Goal: Find specific page/section: Find specific page/section

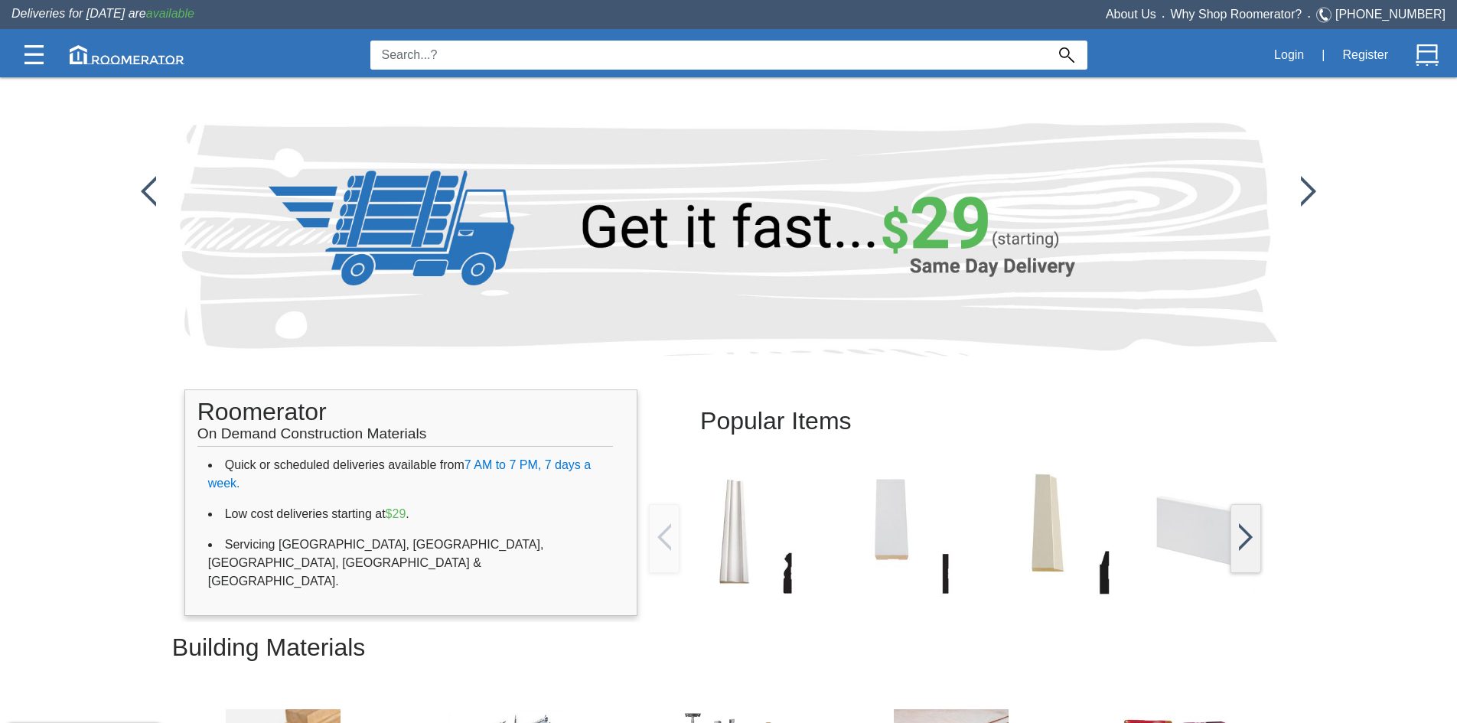
click at [1301, 196] on img at bounding box center [1308, 191] width 15 height 31
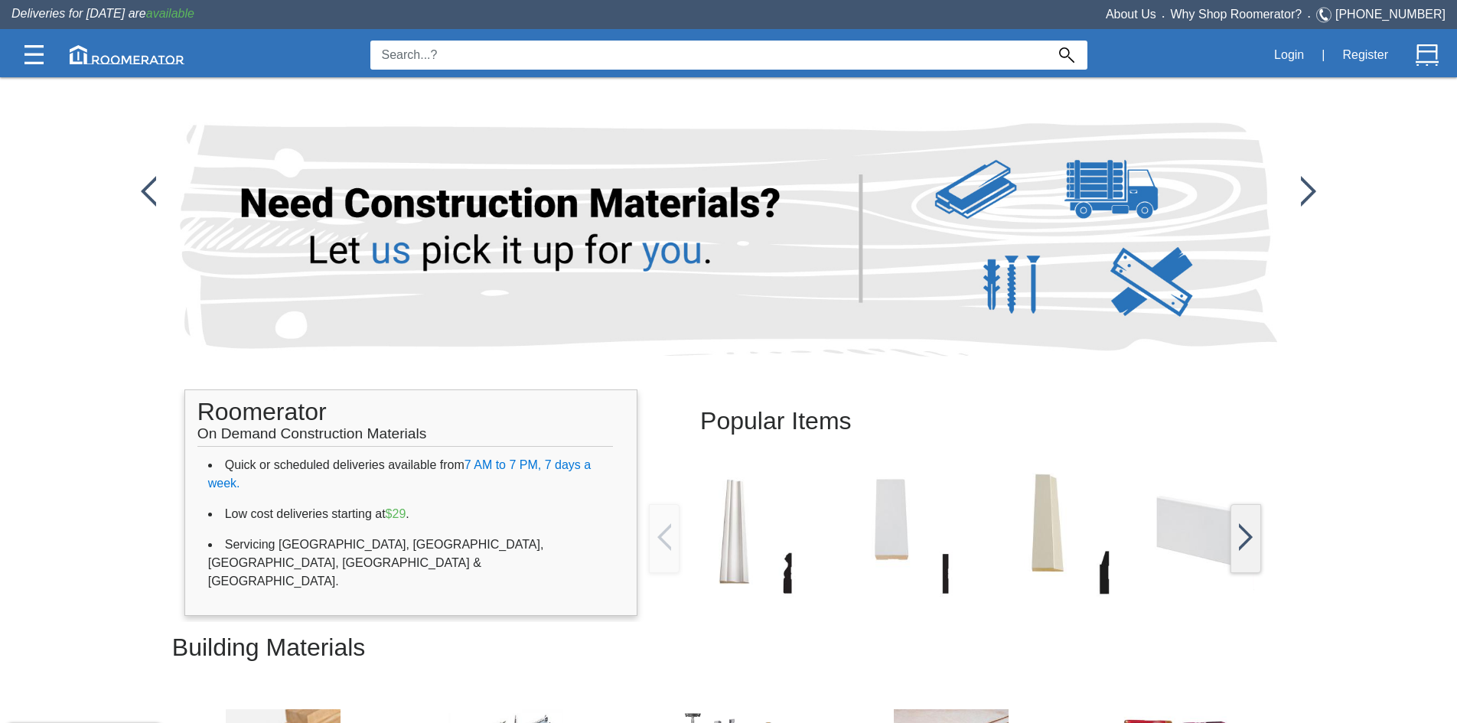
click at [1301, 196] on img at bounding box center [1308, 191] width 15 height 31
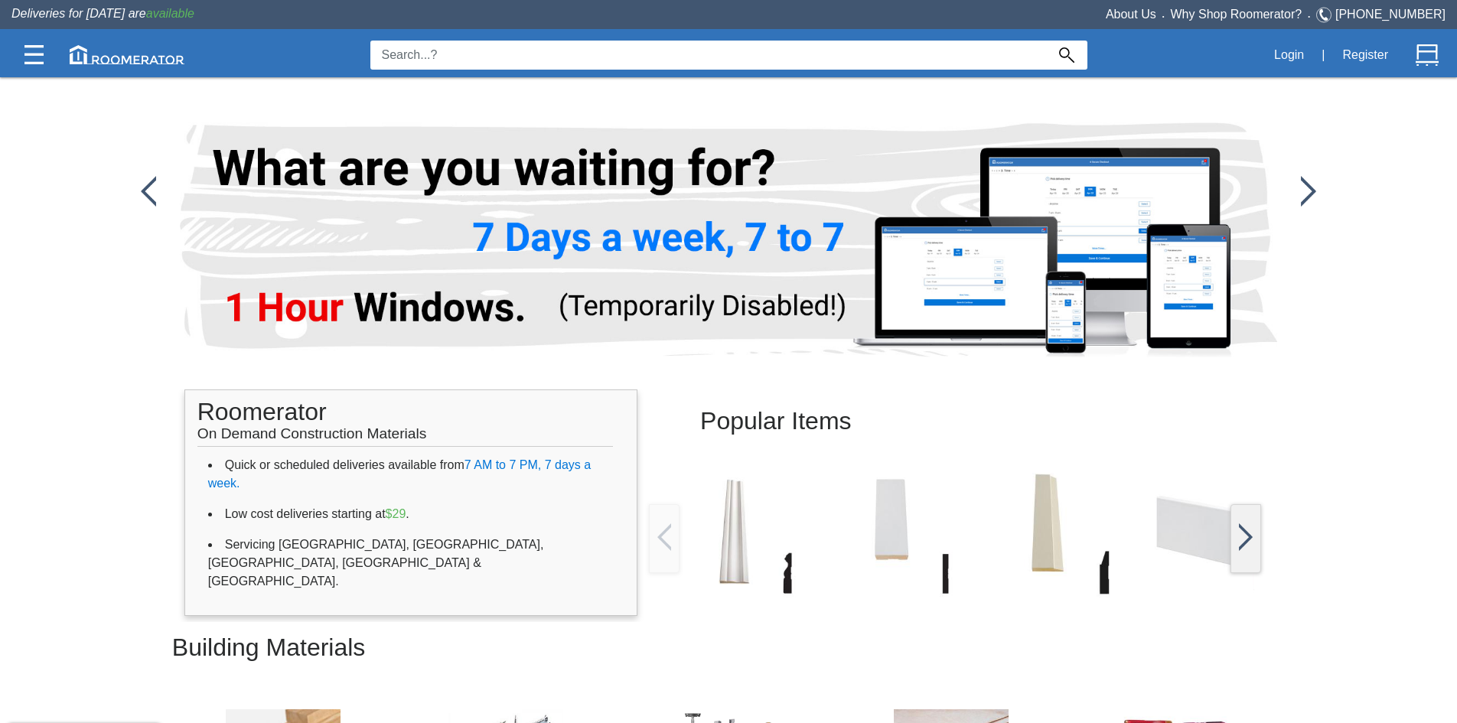
click at [1301, 196] on img at bounding box center [1308, 191] width 15 height 31
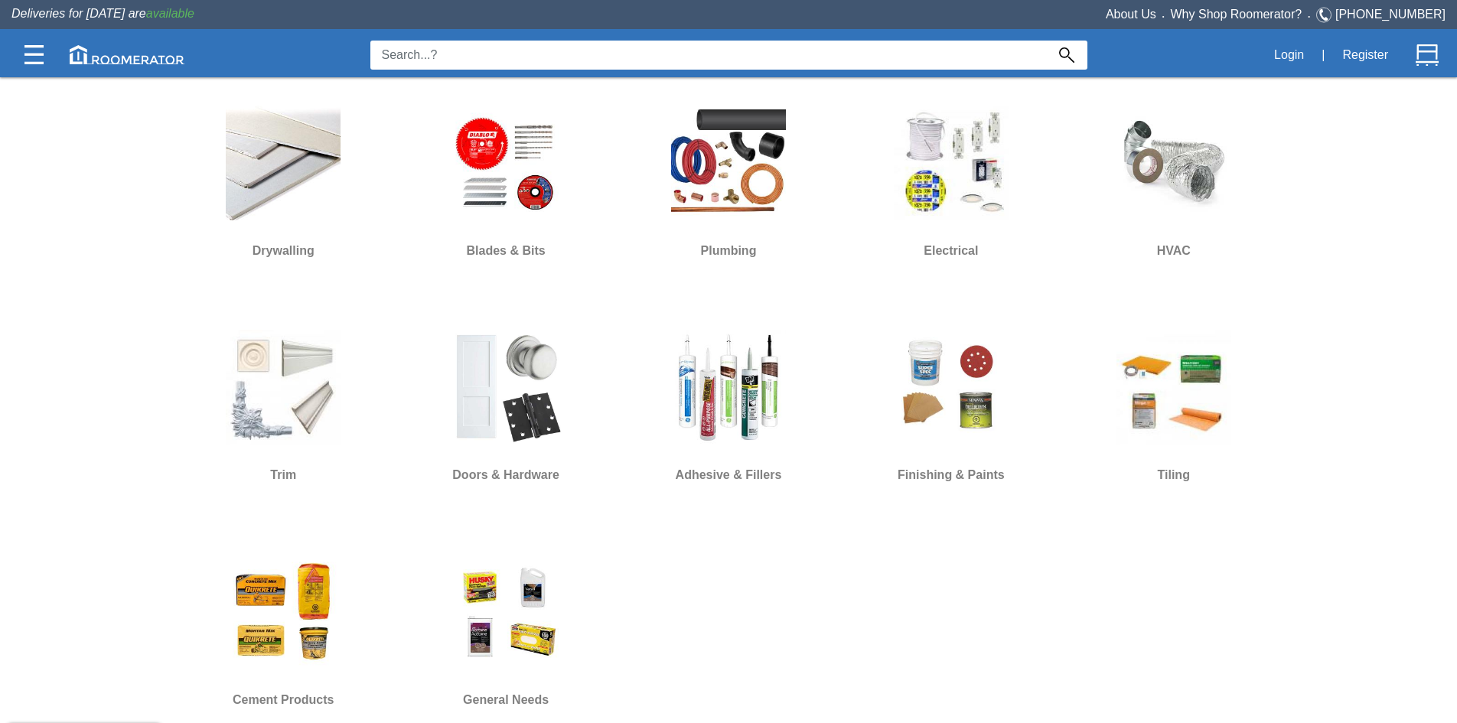
scroll to position [602, 0]
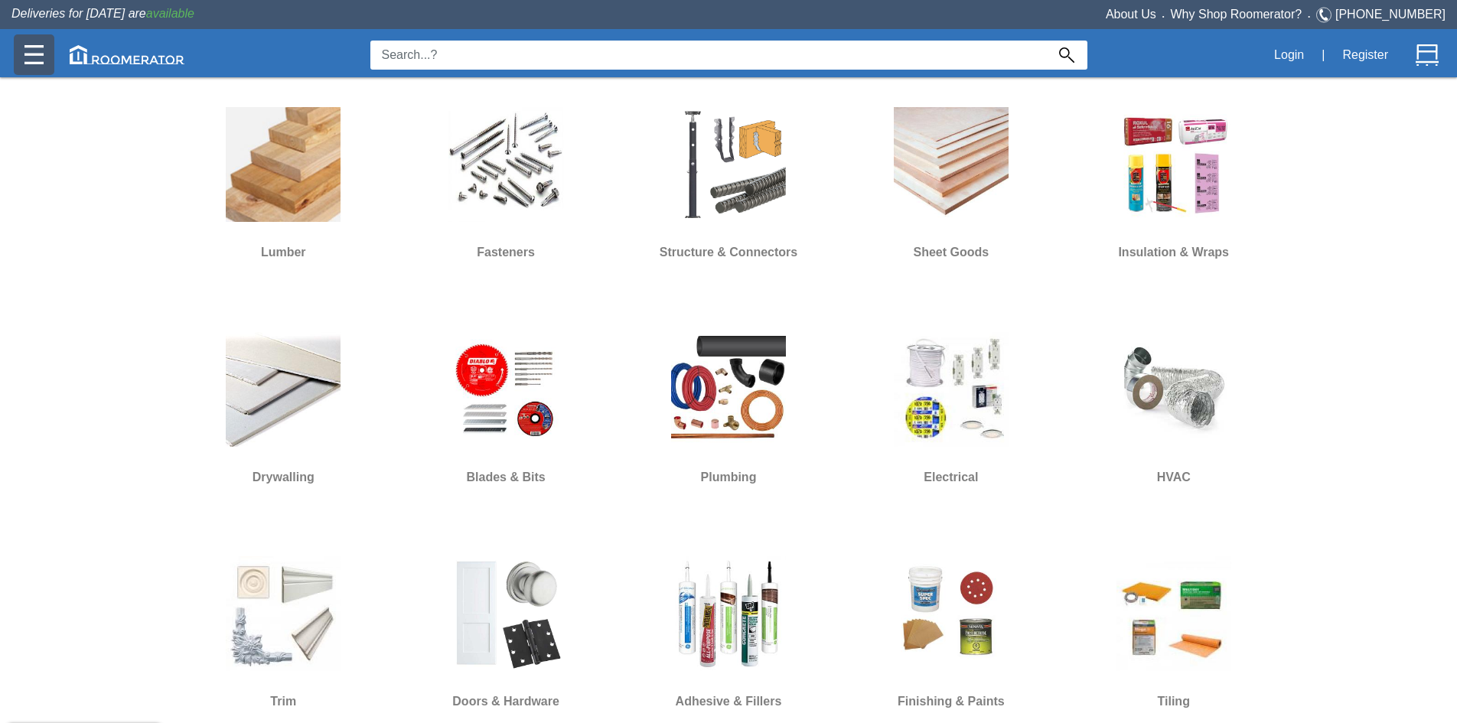
click at [30, 58] on img at bounding box center [33, 54] width 19 height 19
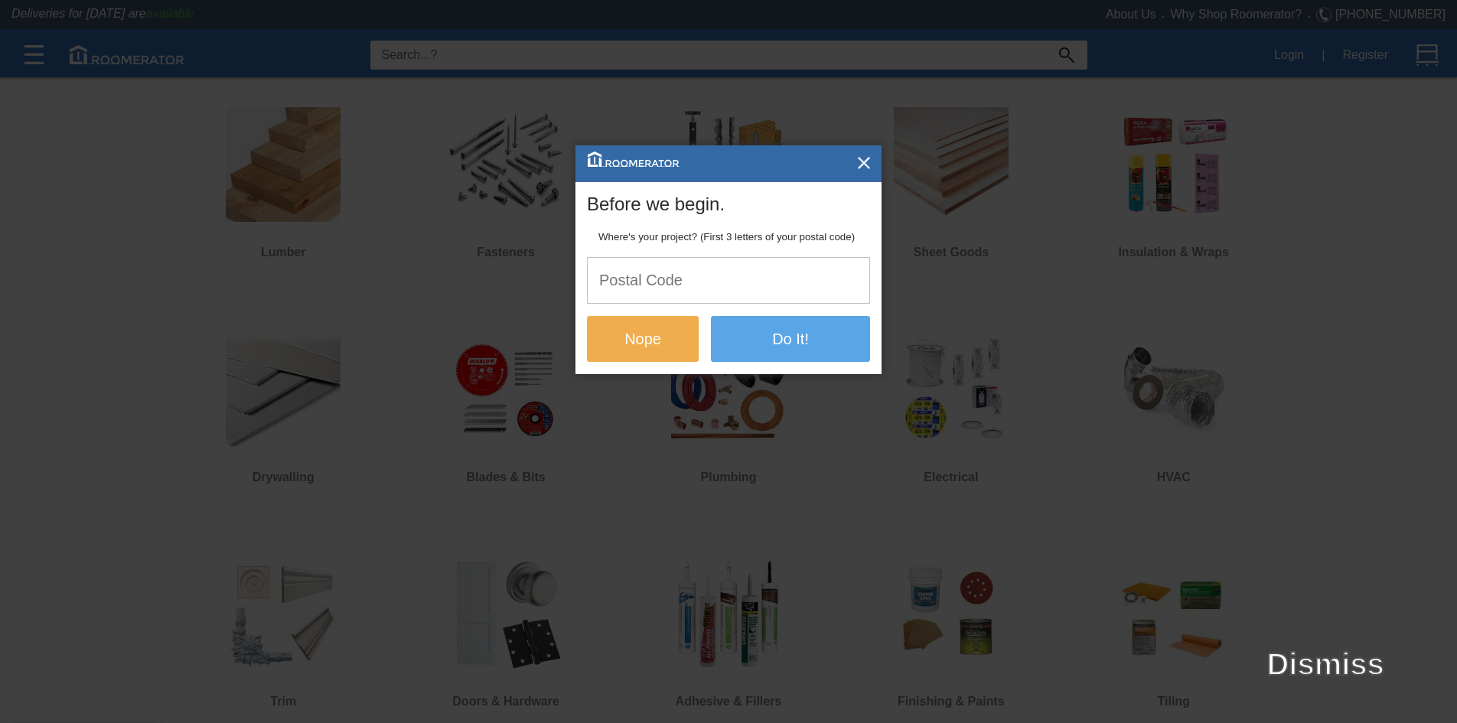
scroll to position [0, 0]
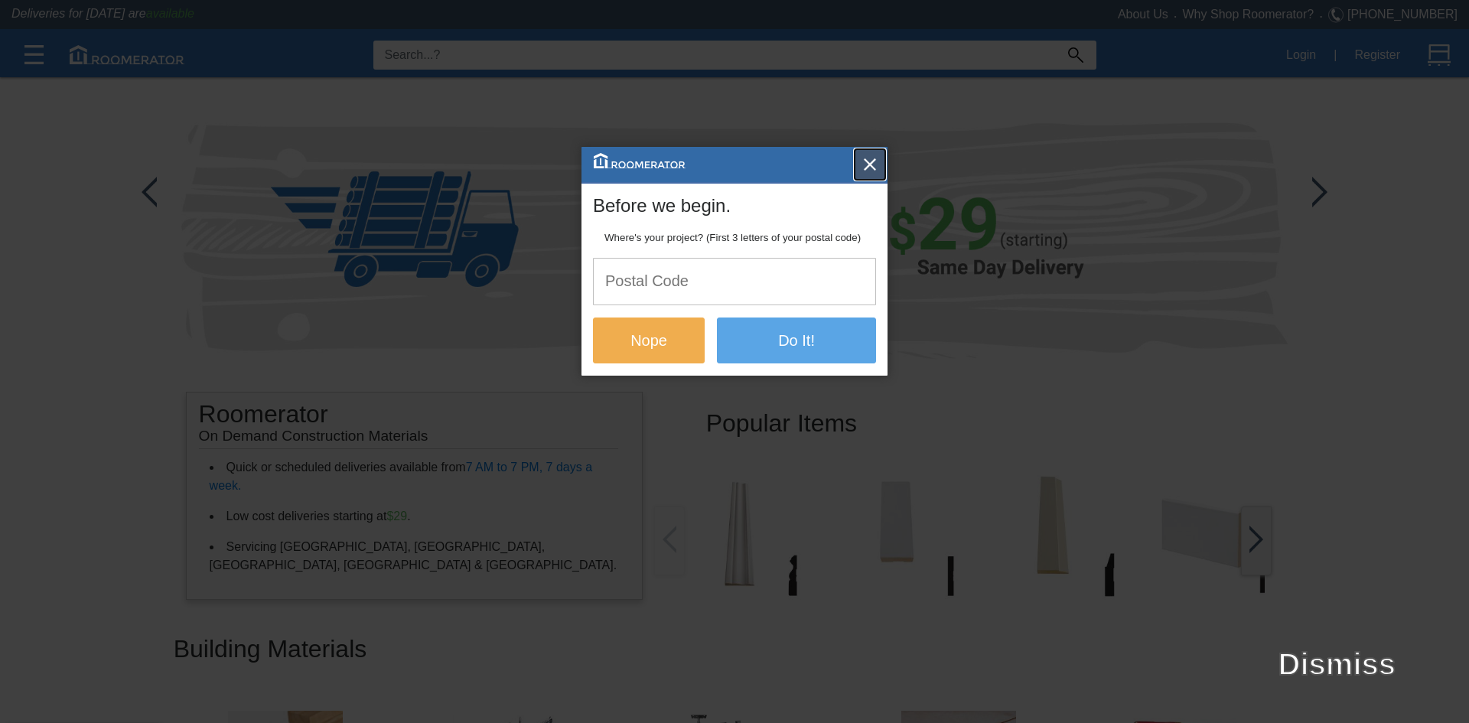
click at [864, 164] on img "button" at bounding box center [869, 164] width 15 height 15
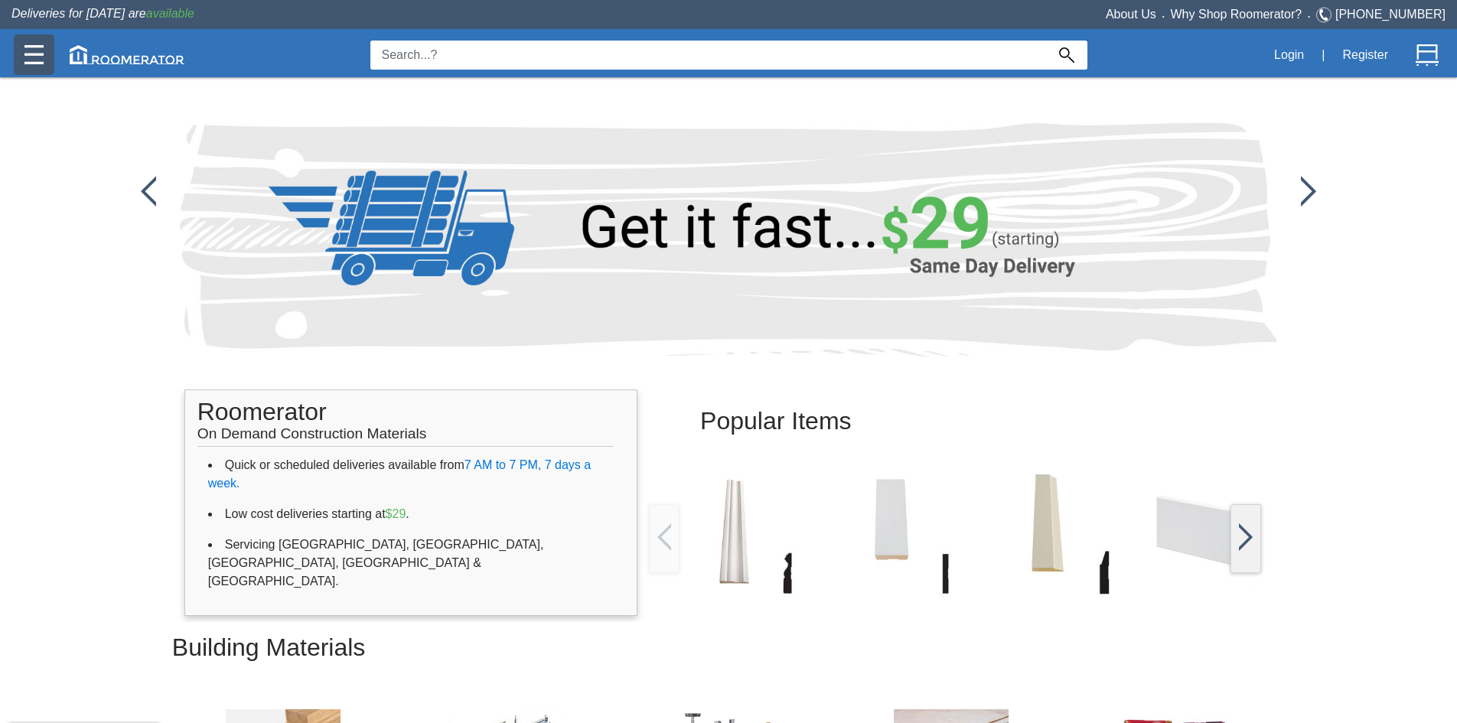
click at [28, 54] on img at bounding box center [33, 54] width 19 height 19
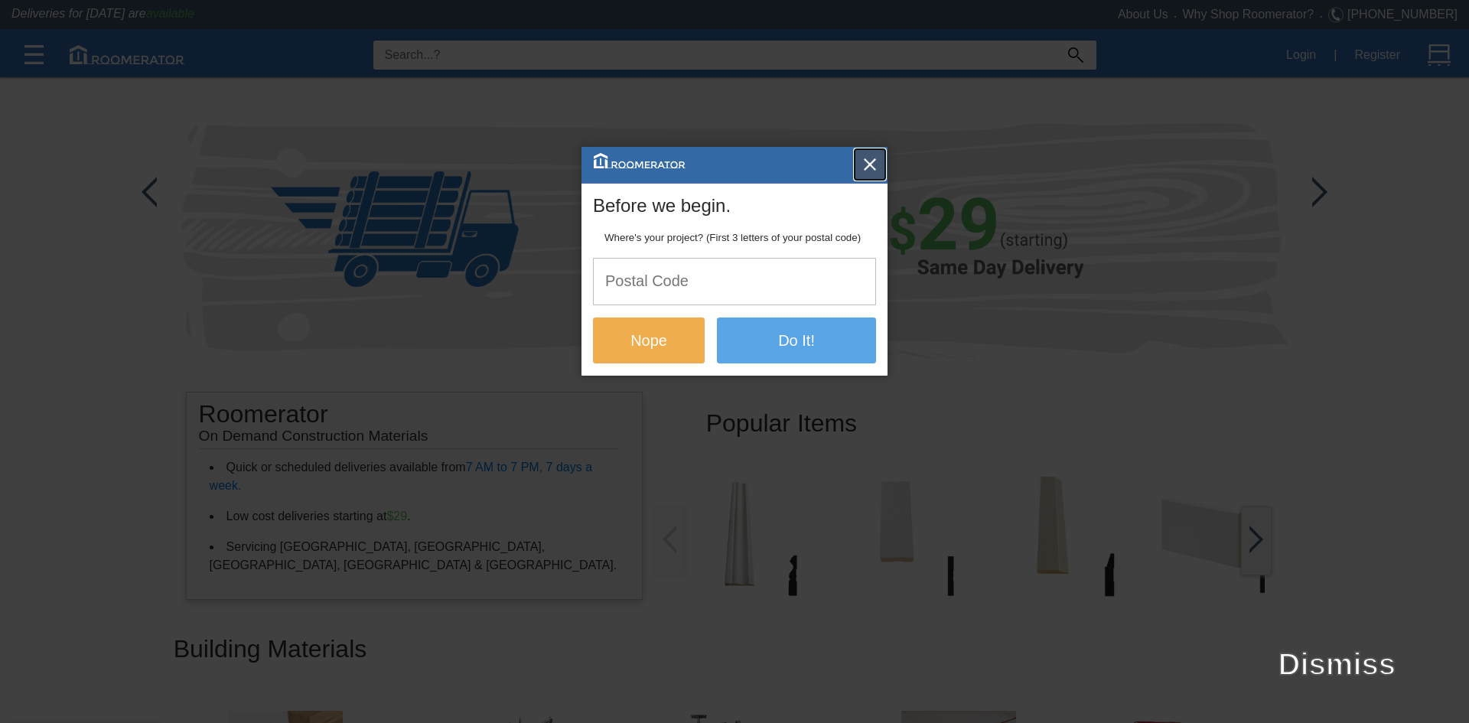
click at [866, 163] on img "button" at bounding box center [869, 164] width 15 height 15
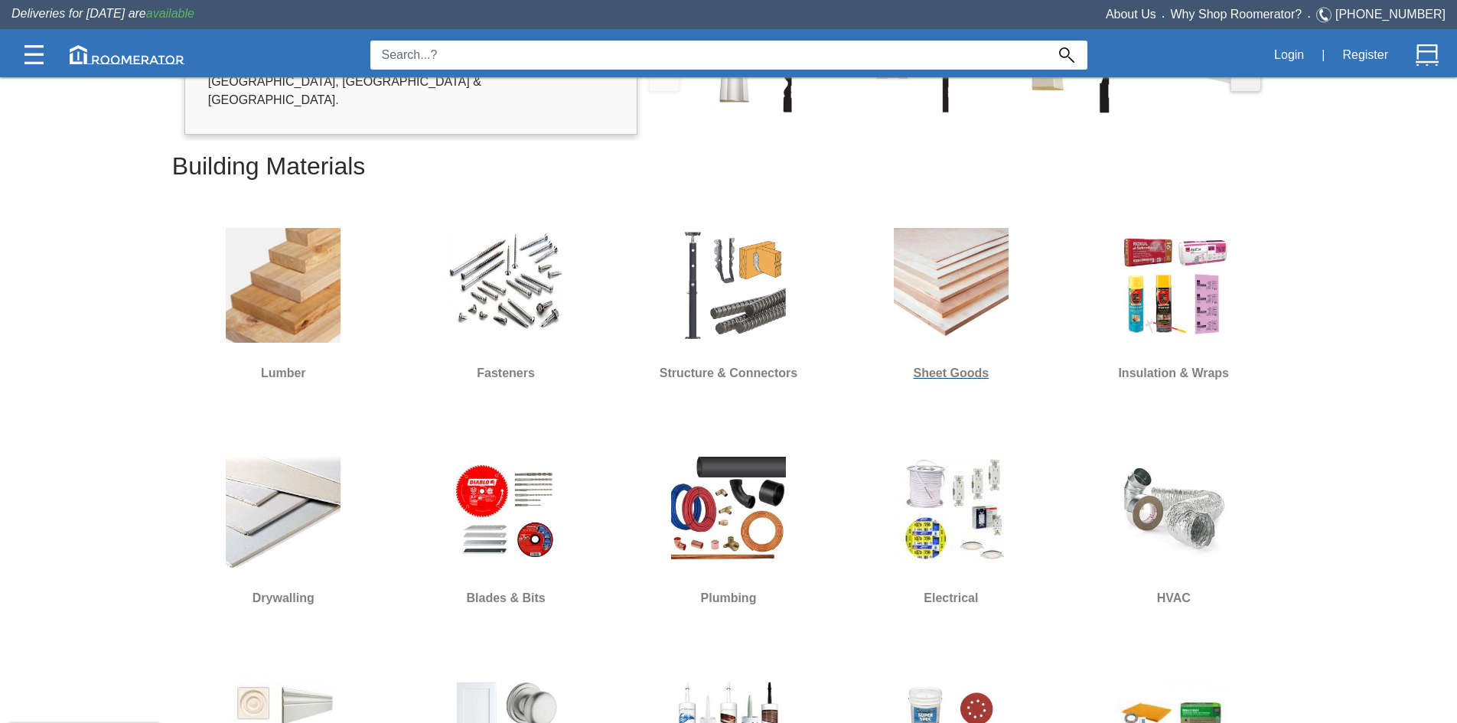
scroll to position [536, 0]
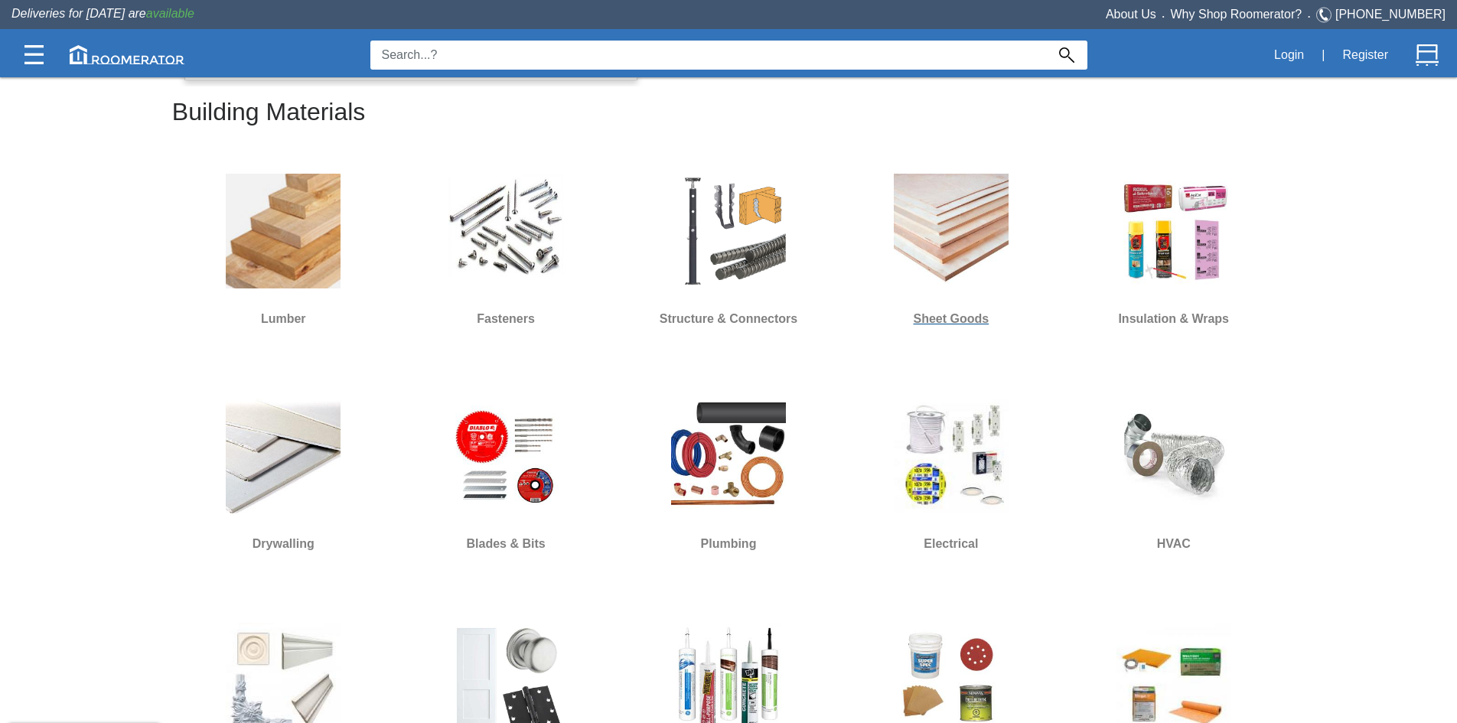
click at [978, 249] on img at bounding box center [951, 231] width 115 height 115
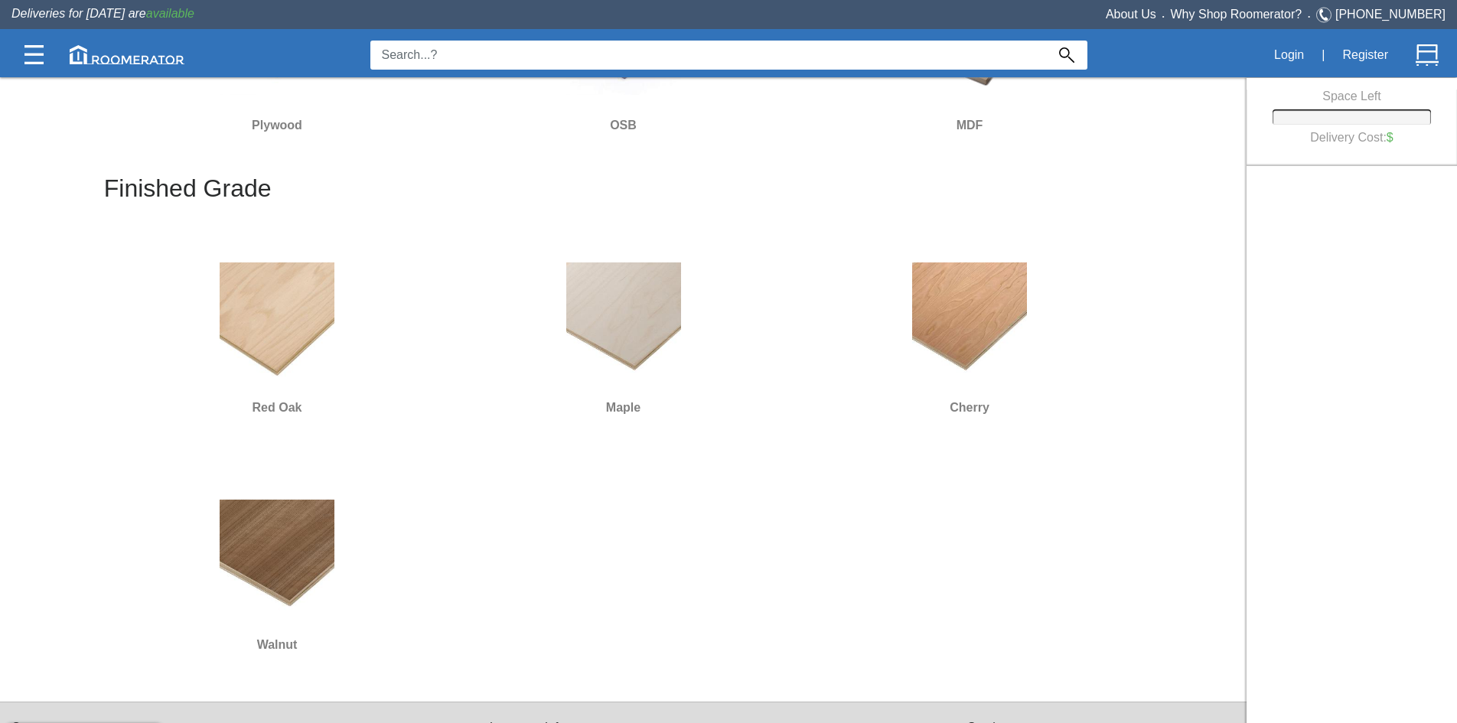
scroll to position [383, 0]
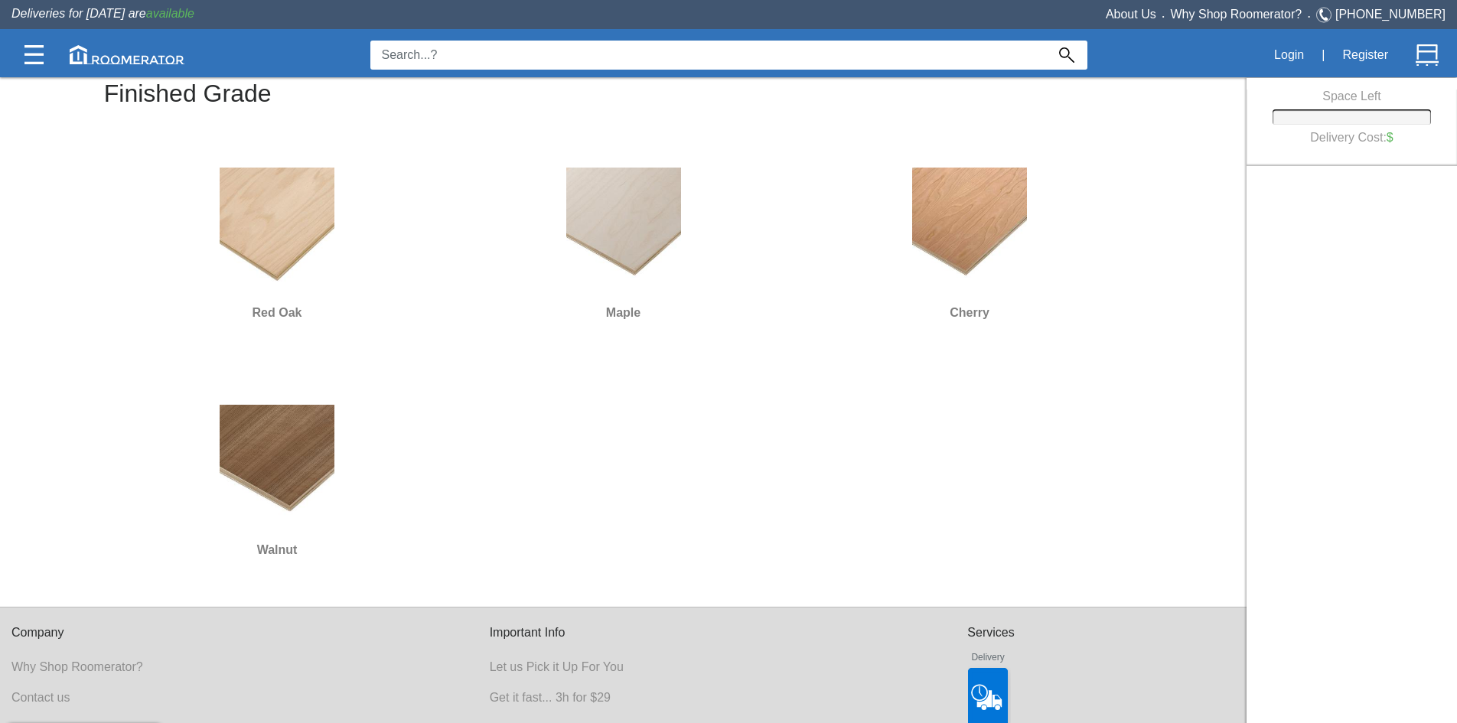
click at [623, 243] on img at bounding box center [623, 225] width 115 height 115
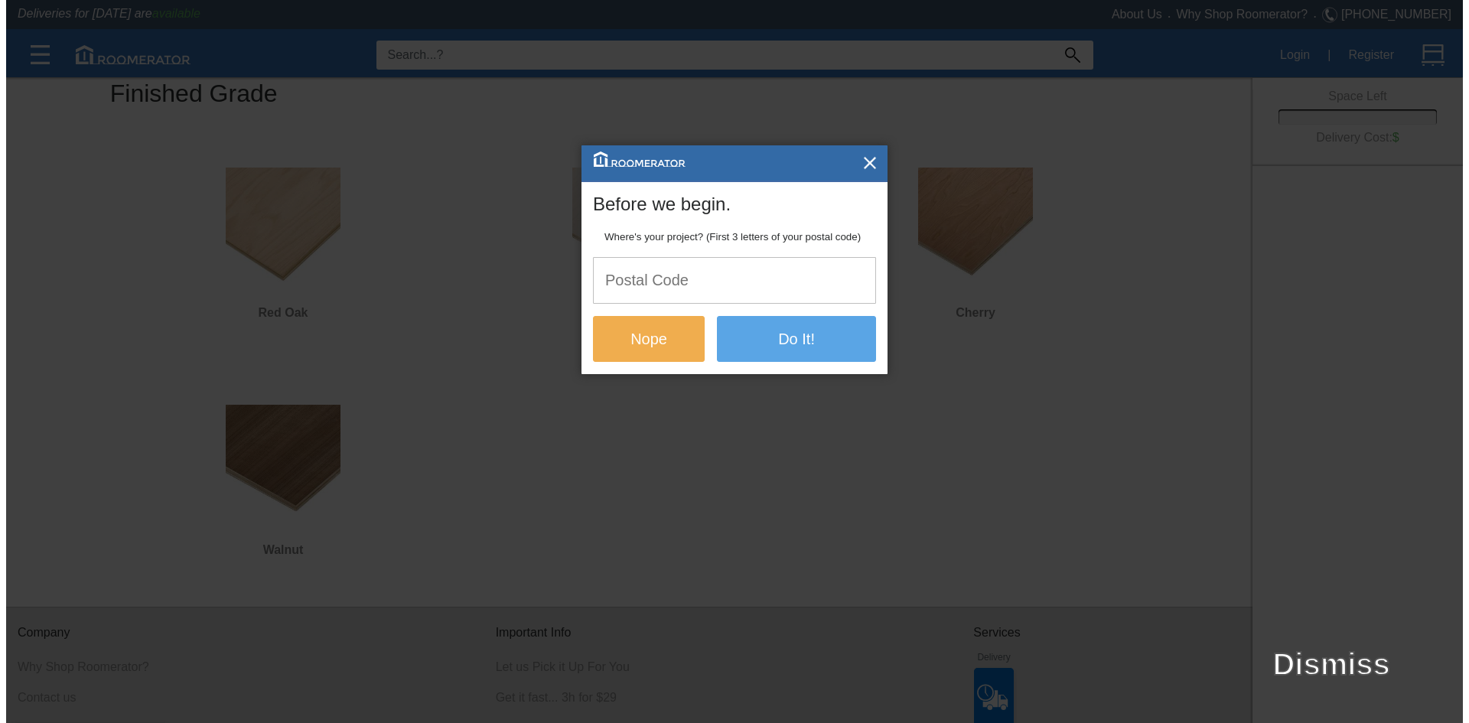
scroll to position [0, 0]
